Goal: Check status: Check status

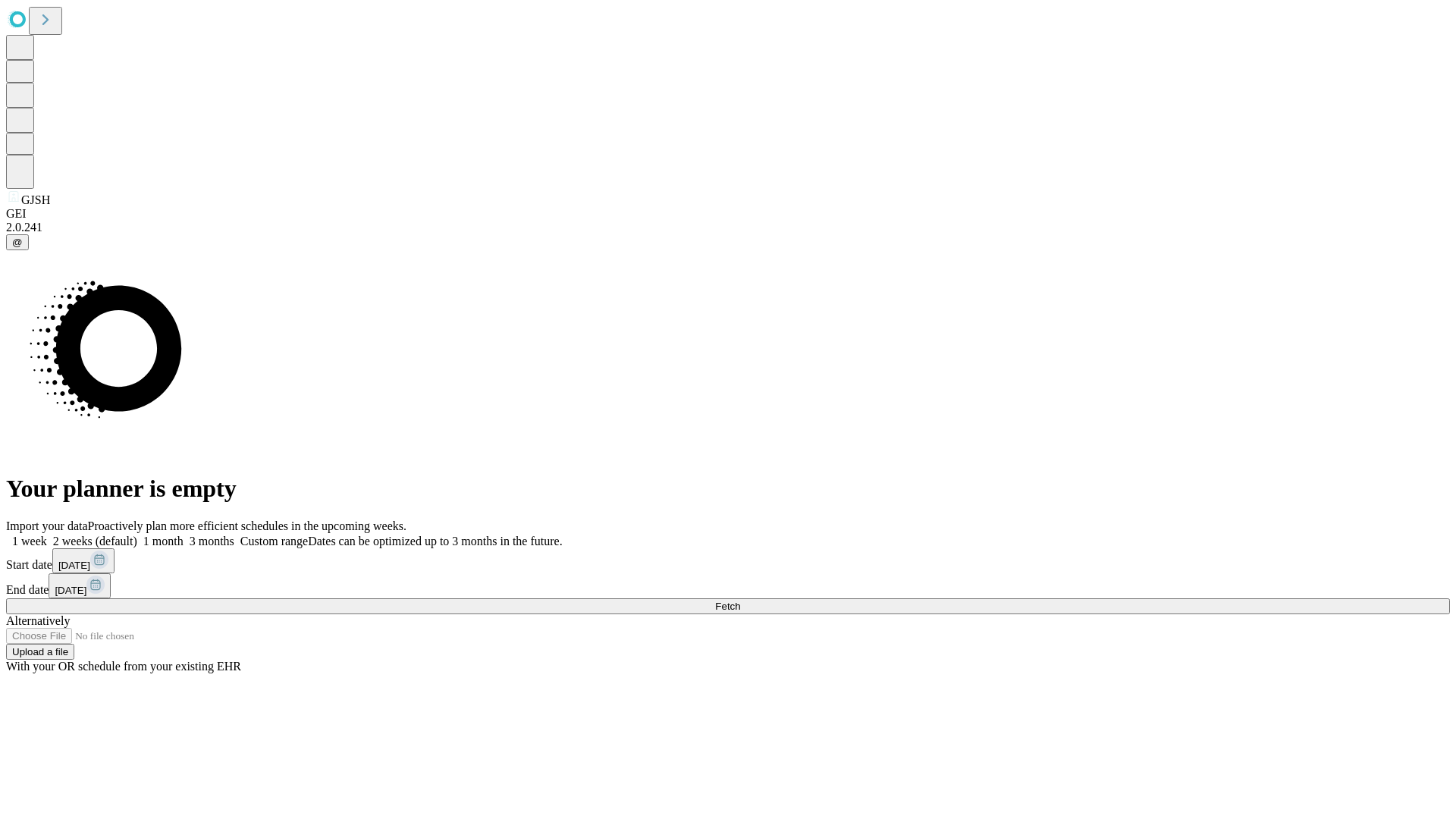
click at [740, 600] on span "Fetch" at bounding box center [728, 605] width 25 height 11
